Goal: Task Accomplishment & Management: Use online tool/utility

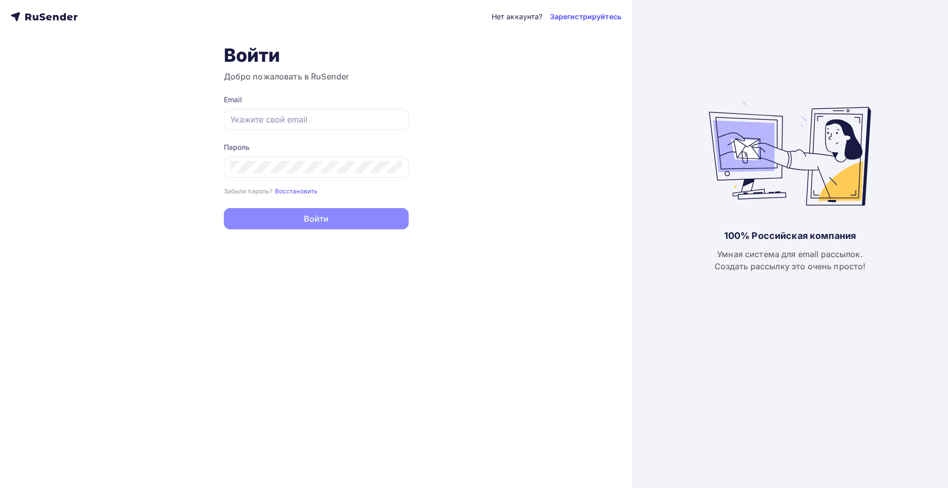
type input "[EMAIL_ADDRESS][DOMAIN_NAME]"
click at [311, 217] on button "Войти" at bounding box center [316, 218] width 185 height 21
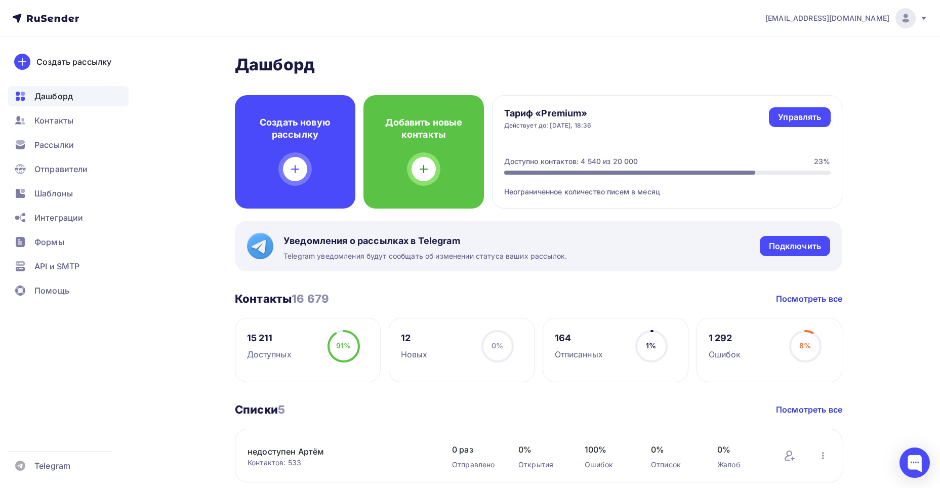
click at [854, 21] on span "[EMAIL_ADDRESS][DOMAIN_NAME]" at bounding box center [827, 18] width 124 height 10
click at [57, 138] on div "Рассылки" at bounding box center [68, 145] width 120 height 20
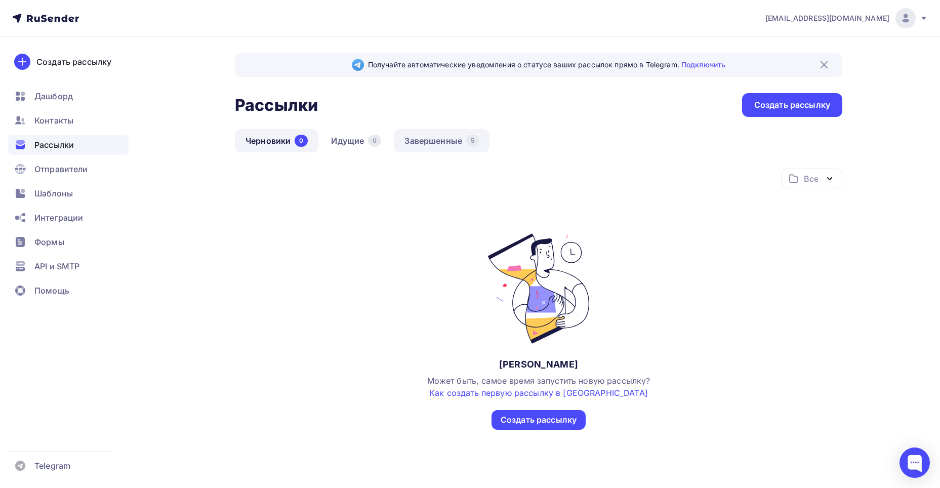
click at [435, 142] on link "Завершенные 5" at bounding box center [442, 140] width 96 height 23
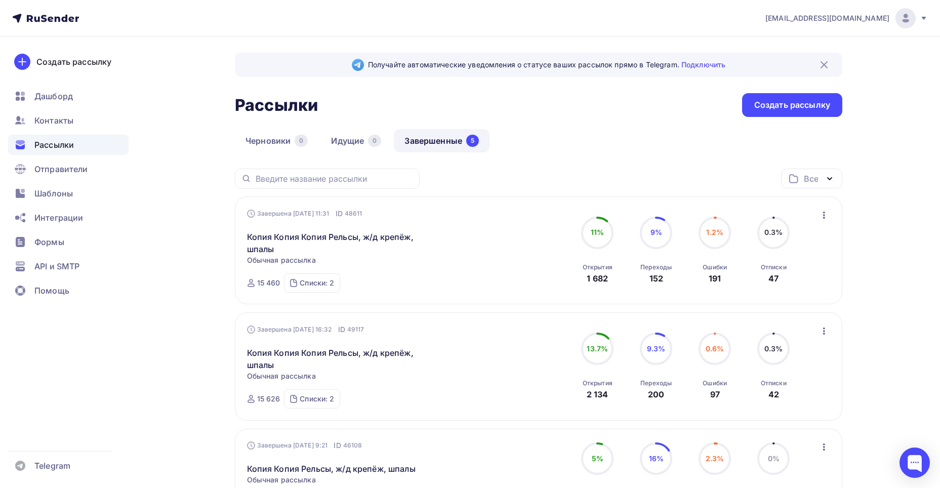
click at [827, 211] on icon "button" at bounding box center [824, 215] width 12 height 12
click at [785, 281] on div "Копировать в новую" at bounding box center [778, 282] width 104 height 12
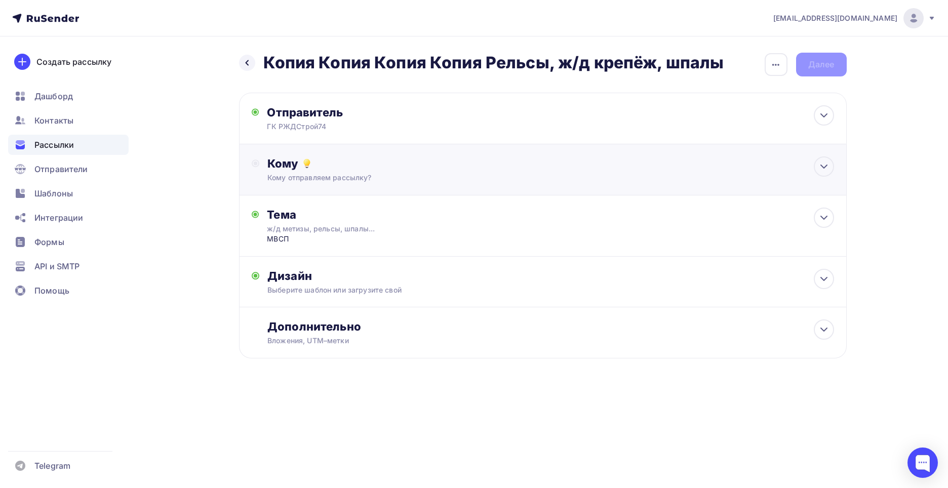
click at [468, 186] on div "Кому Кому отправляем рассылку? Списки получателей Выберите список Все списки id…" at bounding box center [543, 169] width 608 height 51
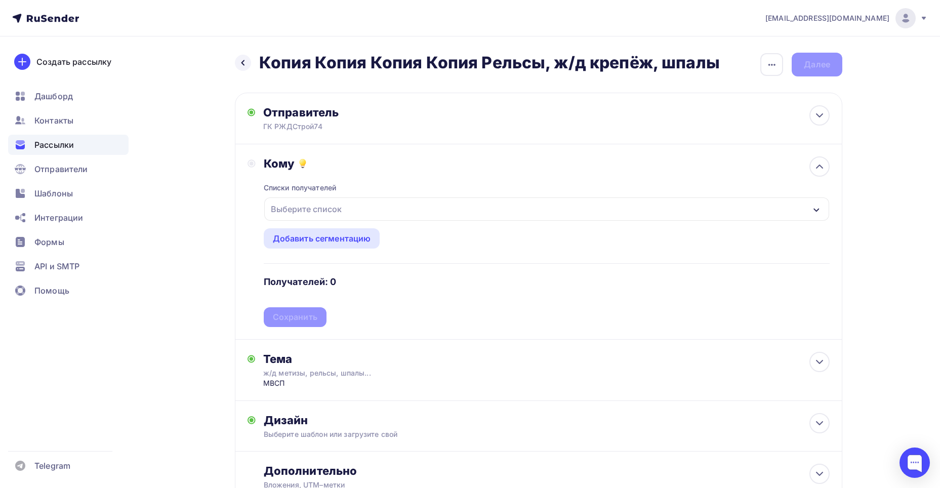
click at [336, 210] on div "Выберите список" at bounding box center [306, 209] width 79 height 18
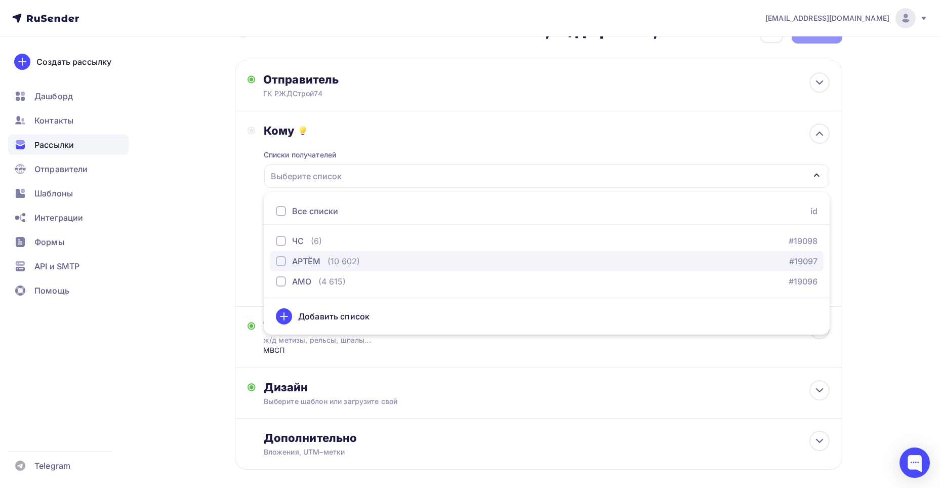
scroll to position [51, 0]
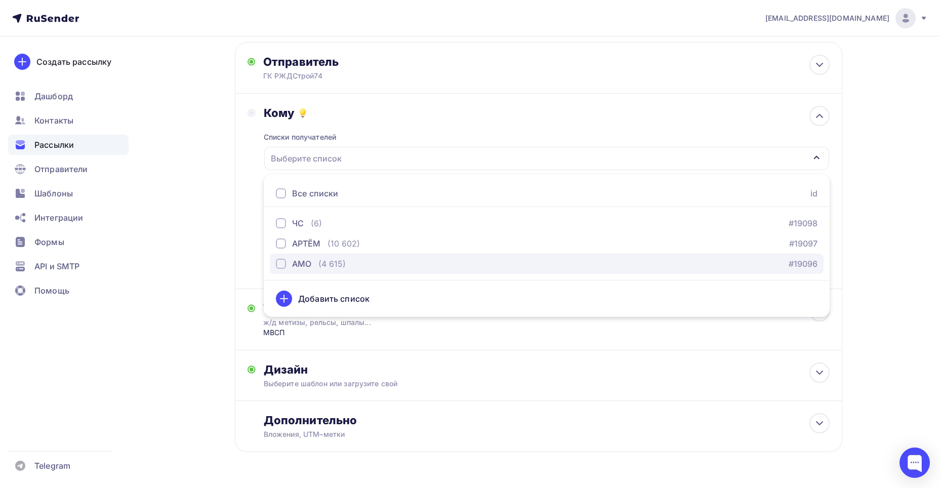
click at [277, 261] on div "button" at bounding box center [281, 264] width 10 height 10
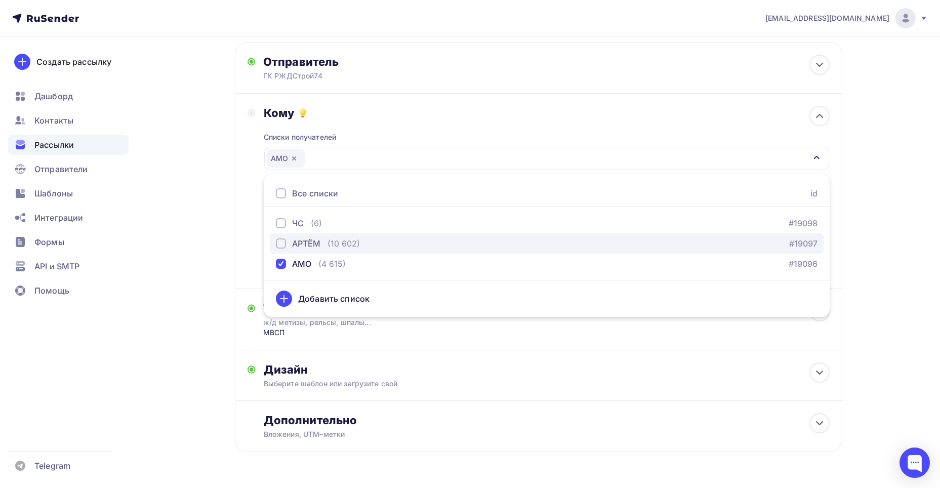
click at [282, 245] on div "button" at bounding box center [281, 243] width 10 height 10
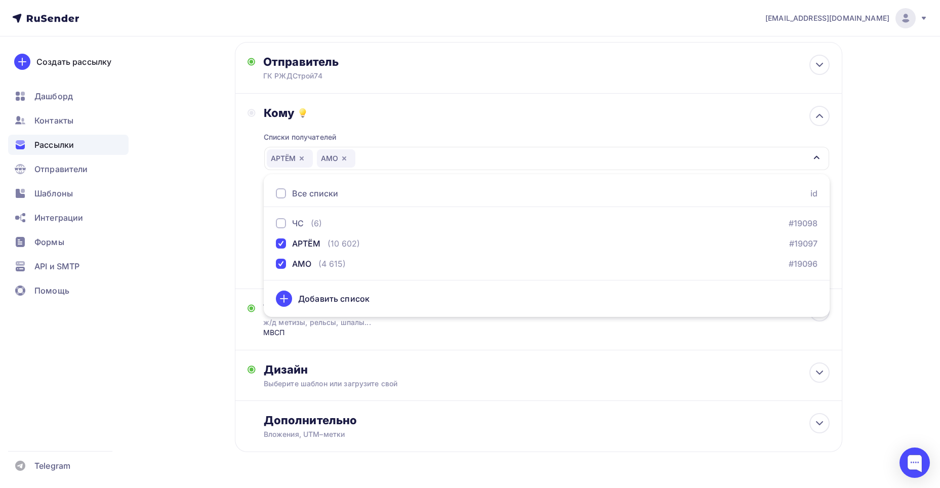
click at [888, 269] on div "[EMAIL_ADDRESS][DOMAIN_NAME] Аккаунт Тарифы Выйти Создать рассылку [GEOGRAPHIC_…" at bounding box center [470, 233] width 940 height 568
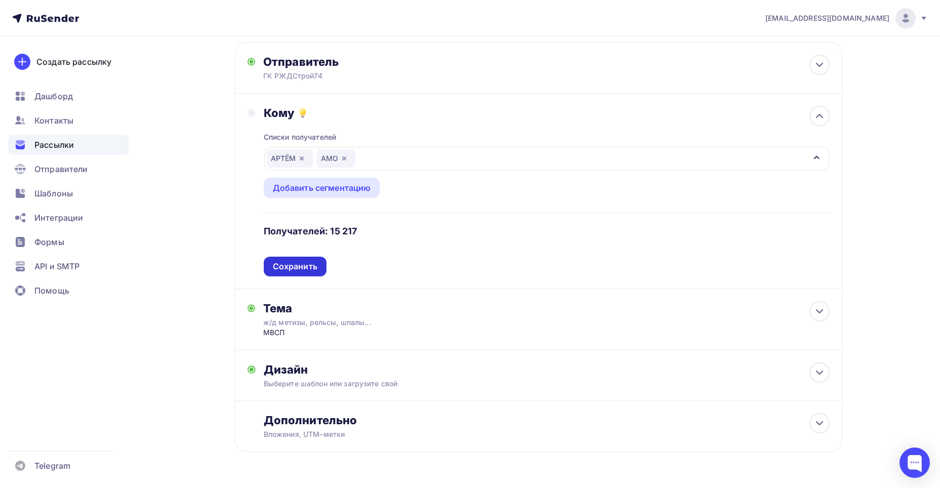
click at [302, 264] on div "Сохранить" at bounding box center [295, 267] width 45 height 12
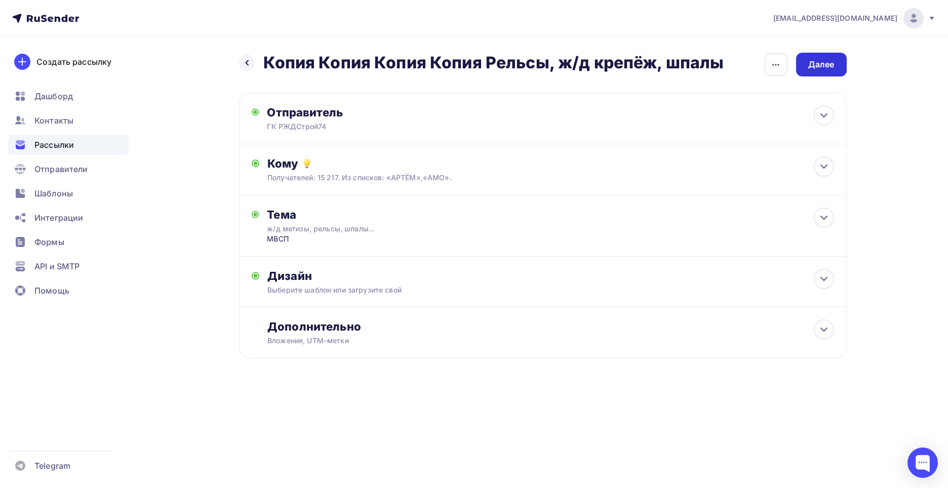
click at [828, 68] on div "Далее" at bounding box center [821, 65] width 26 height 12
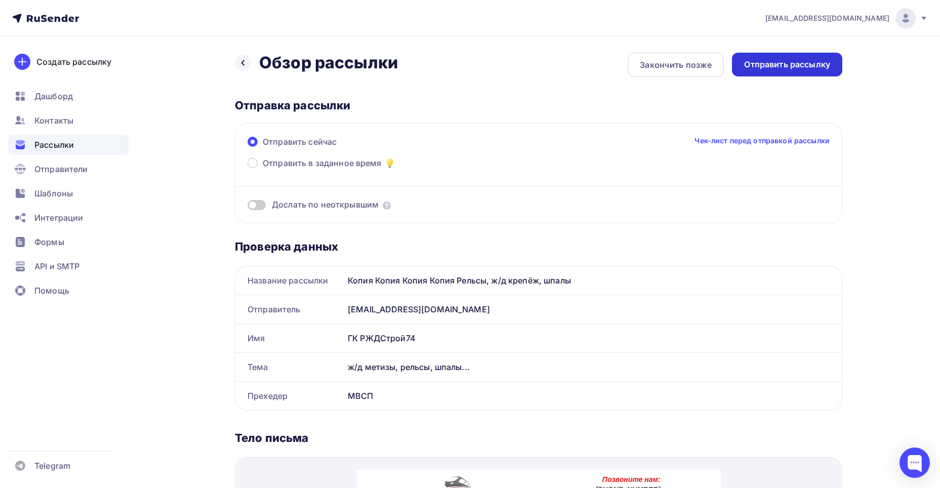
click at [775, 64] on div "Отправить рассылку" at bounding box center [787, 65] width 86 height 12
